Goal: Task Accomplishment & Management: Manage account settings

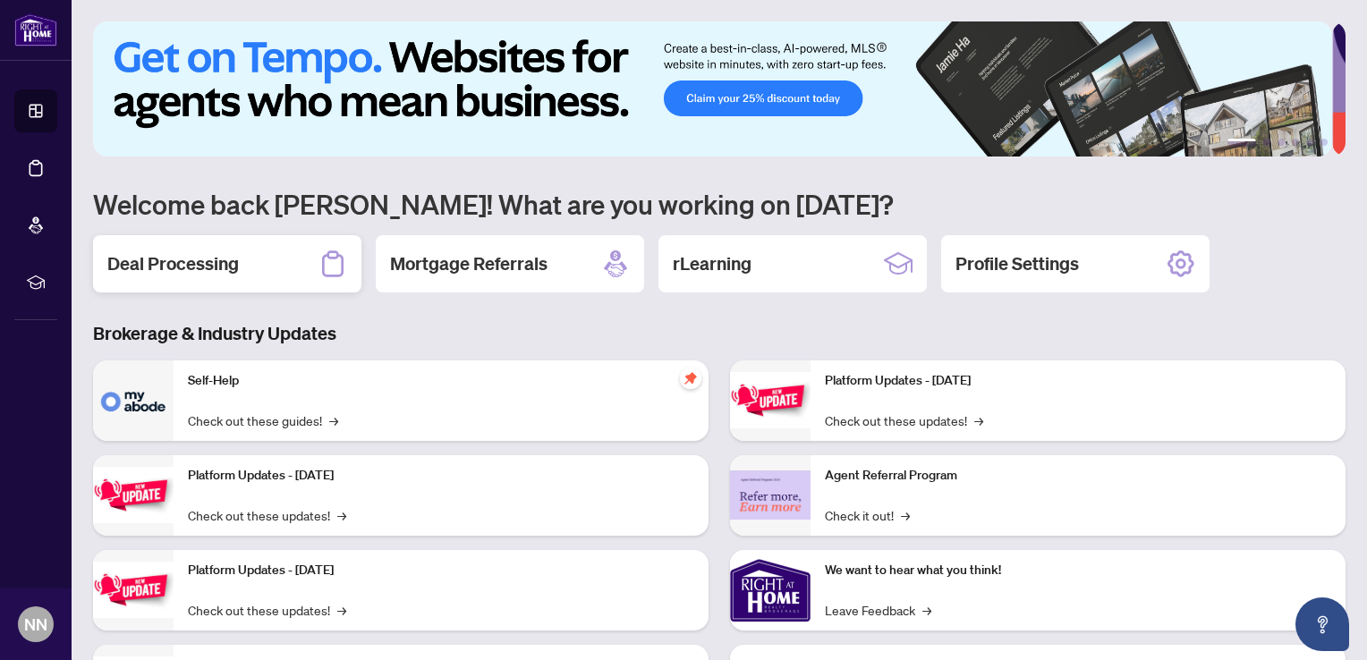
click at [210, 267] on h2 "Deal Processing" at bounding box center [173, 263] width 132 height 25
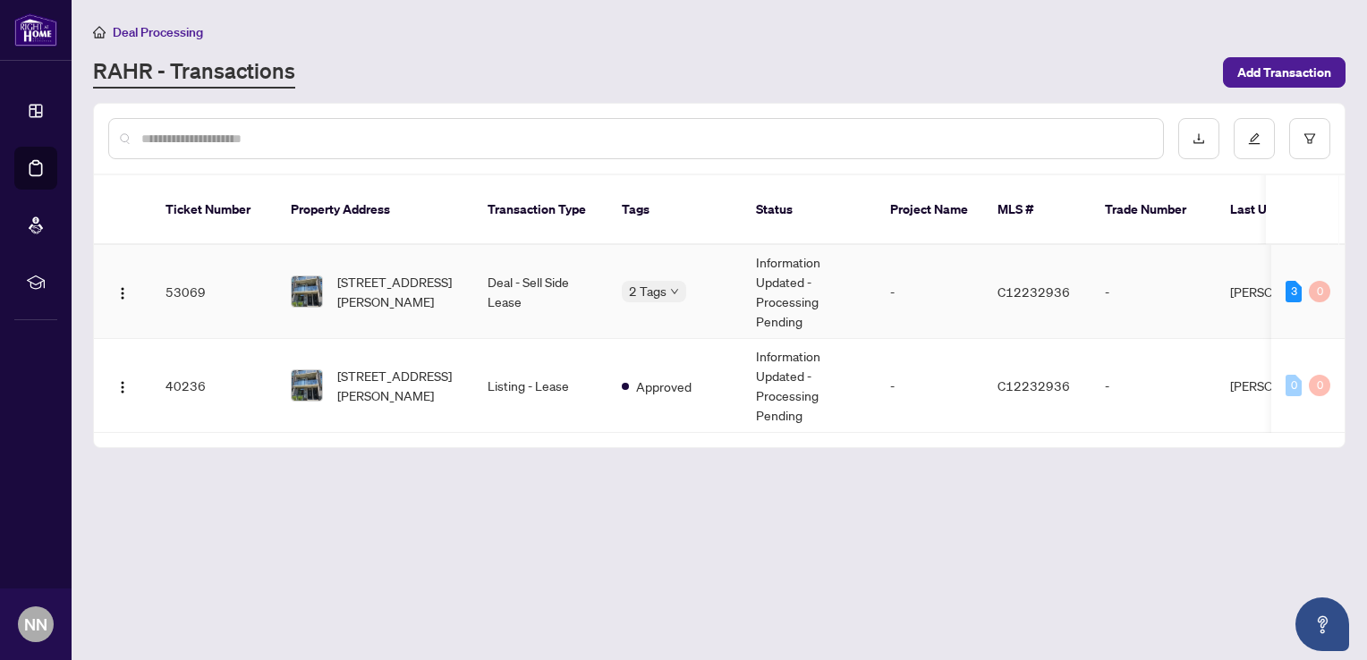
click at [463, 269] on td "[STREET_ADDRESS][PERSON_NAME]" at bounding box center [375, 292] width 197 height 94
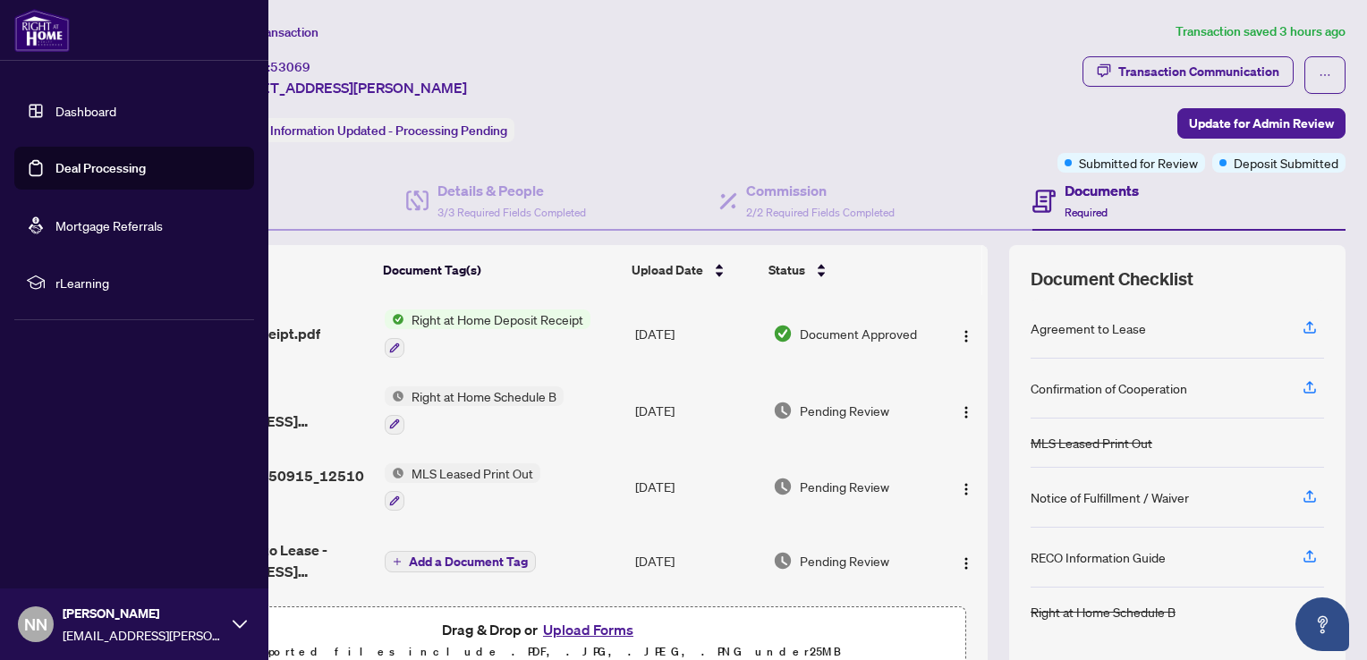
click at [100, 103] on link "Dashboard" at bounding box center [85, 111] width 61 height 16
